Goal: Task Accomplishment & Management: Use online tool/utility

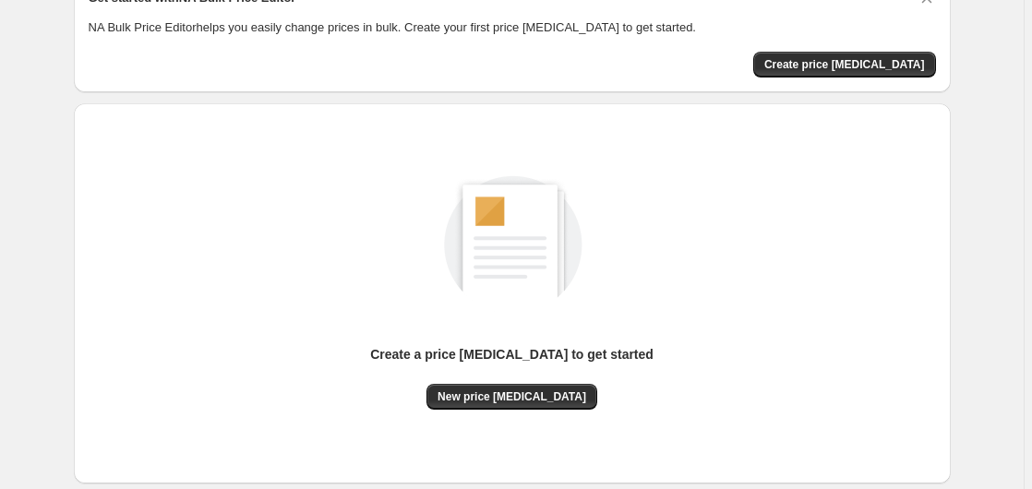
scroll to position [202, 0]
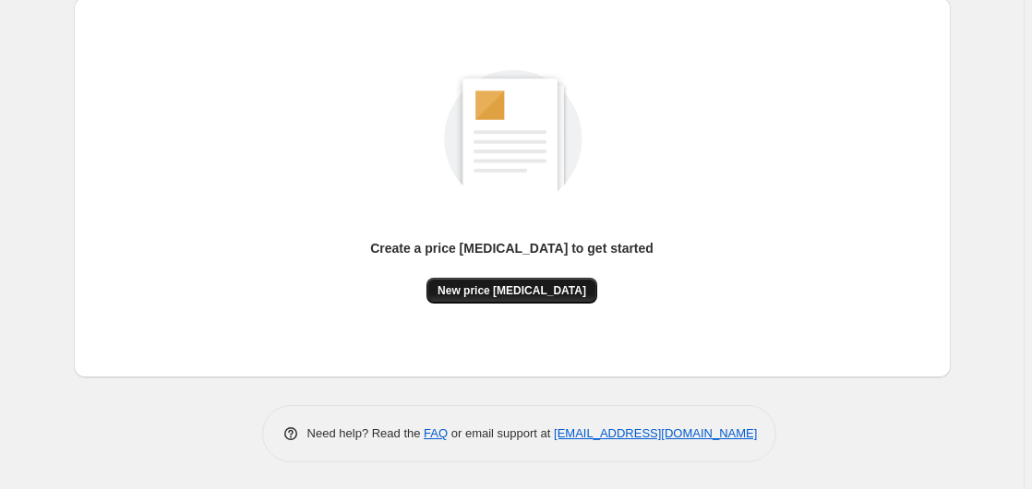
click at [510, 282] on button "New price [MEDICAL_DATA]" at bounding box center [511, 291] width 171 height 26
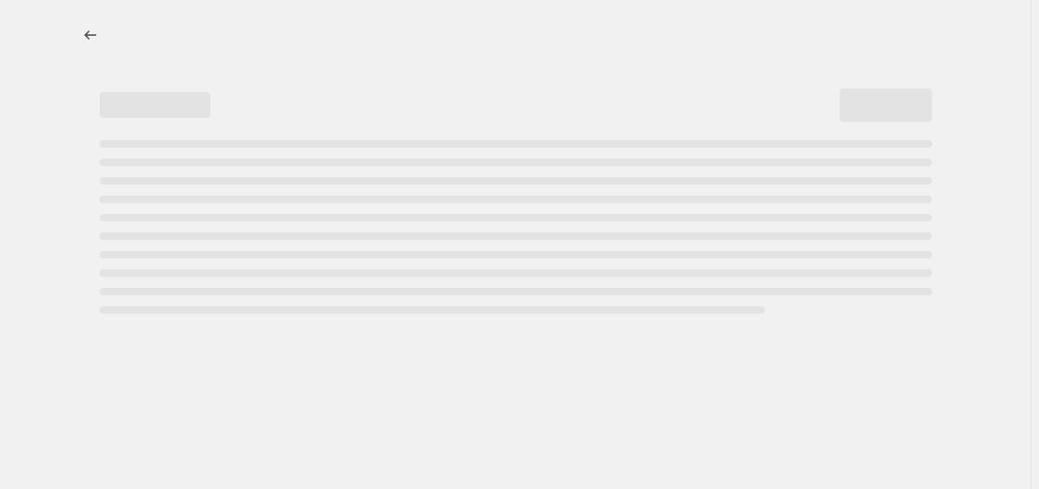
select select "percentage"
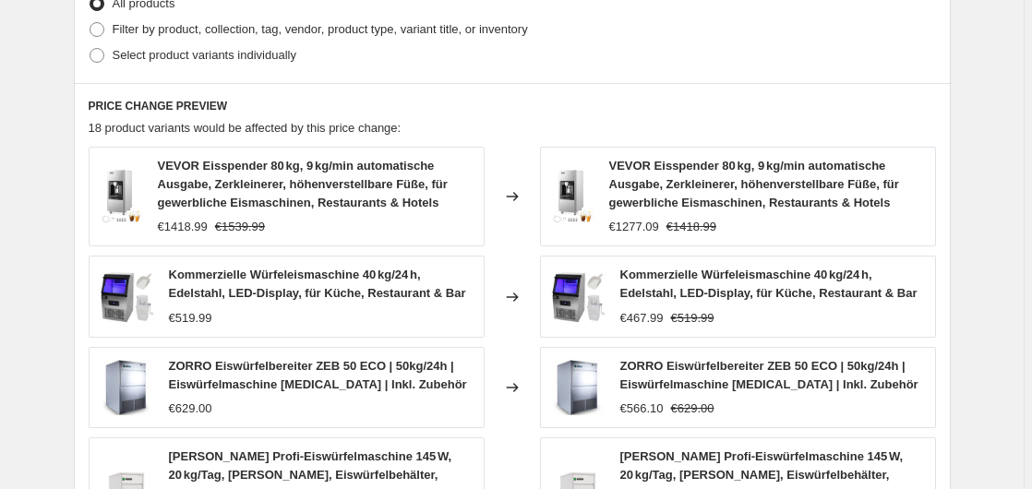
scroll to position [377, 0]
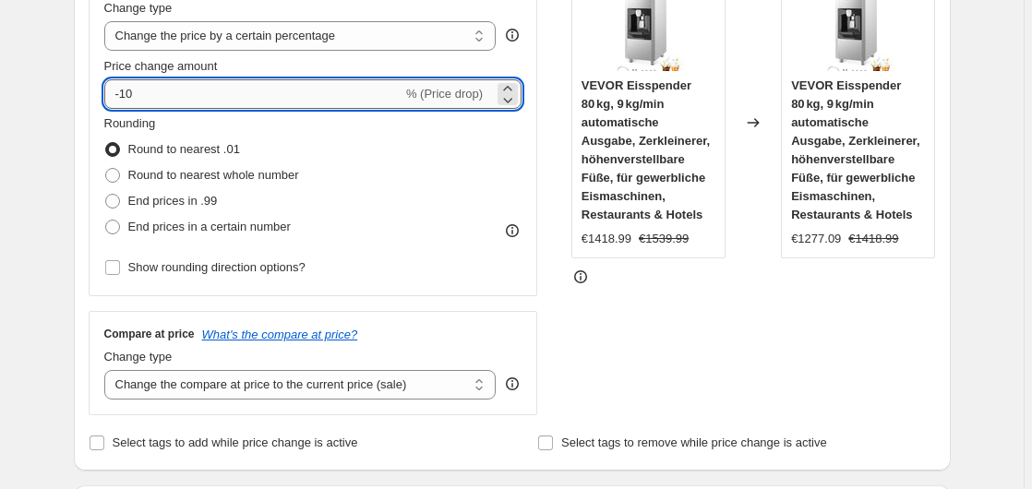
click at [213, 93] on input "-10" at bounding box center [253, 94] width 298 height 30
type input "-1"
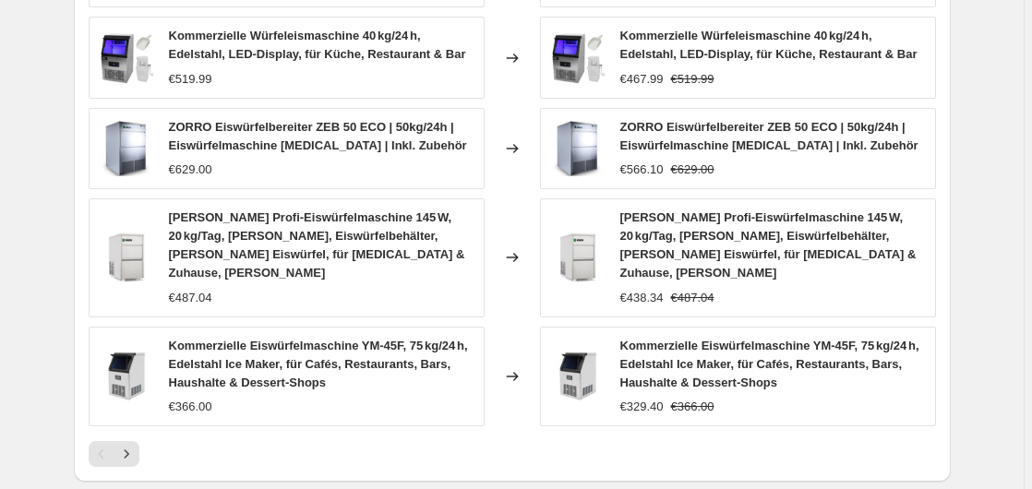
scroll to position [1442, 0]
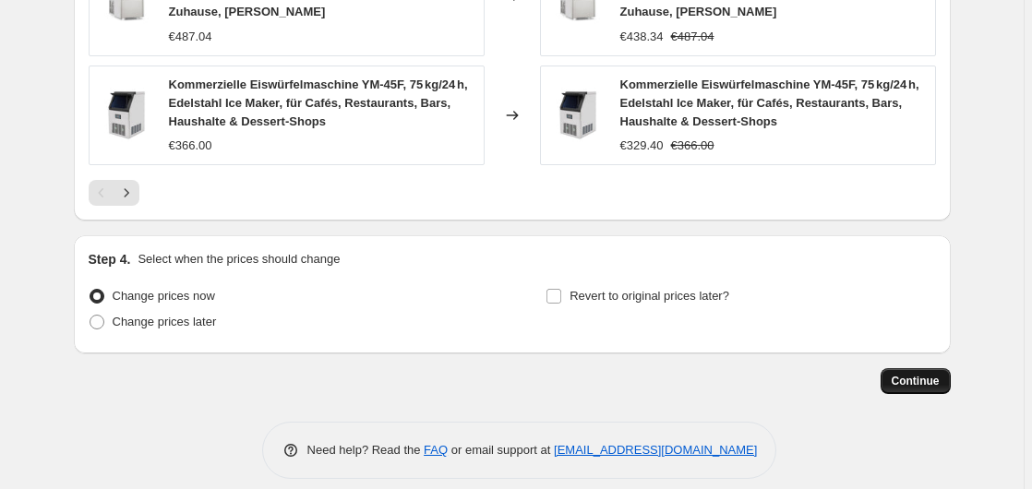
type input "-35"
click at [899, 374] on span "Continue" at bounding box center [916, 381] width 48 height 15
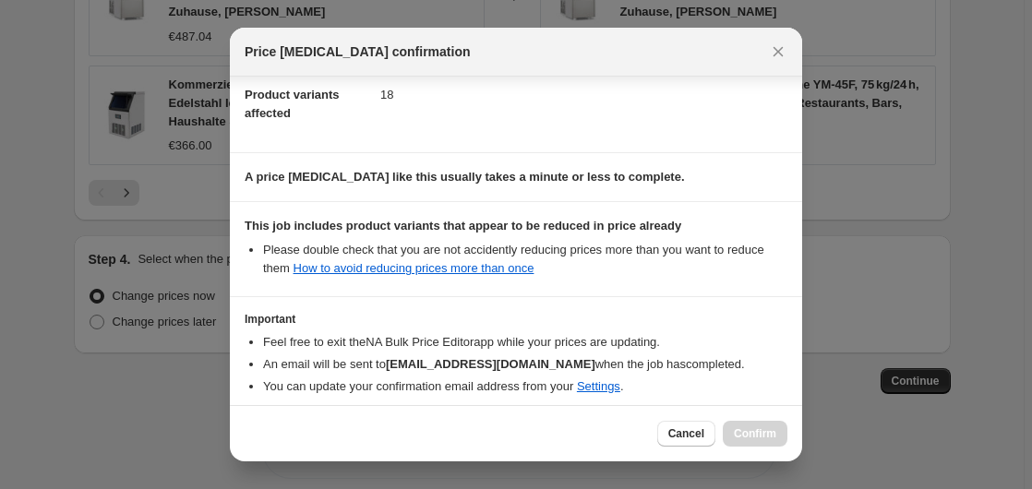
scroll to position [292, 0]
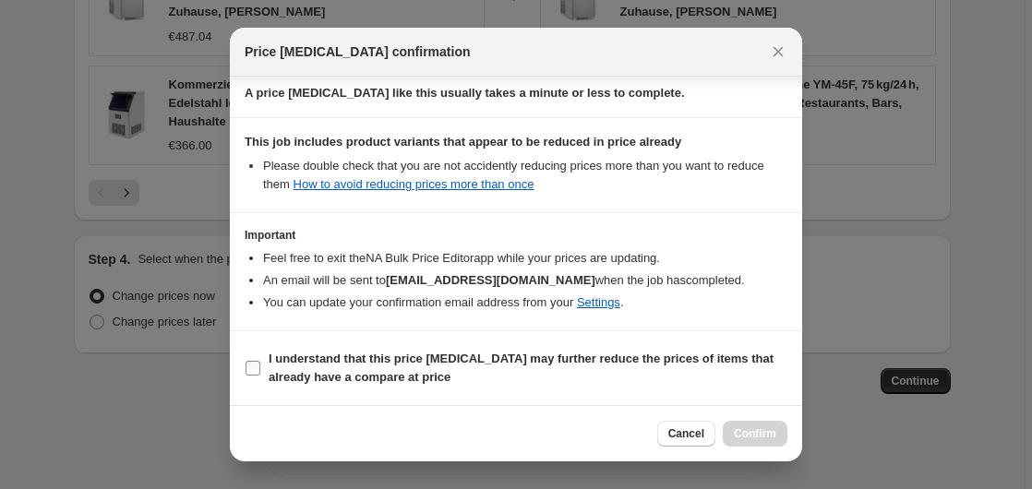
click at [320, 361] on b "I understand that this price [MEDICAL_DATA] may further reduce the prices of it…" at bounding box center [521, 368] width 505 height 32
click at [260, 361] on input "I understand that this price [MEDICAL_DATA] may further reduce the prices of it…" at bounding box center [253, 368] width 15 height 15
checkbox input "true"
click at [769, 434] on span "Confirm" at bounding box center [755, 433] width 42 height 15
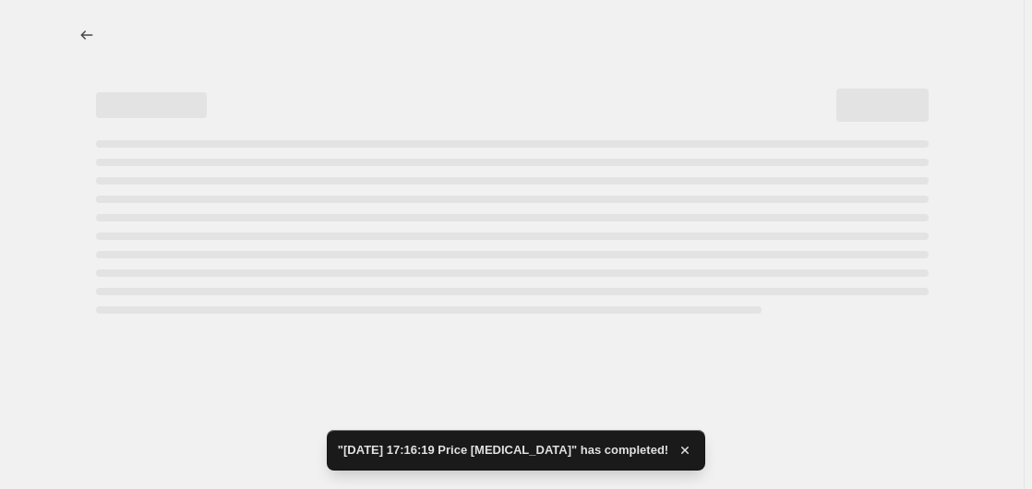
select select "percentage"
